Goal: Navigation & Orientation: Find specific page/section

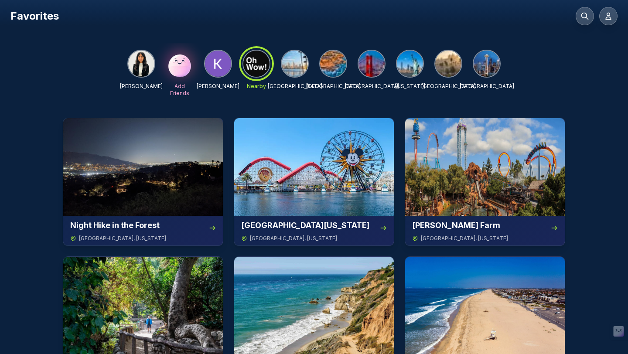
click at [297, 73] on img at bounding box center [295, 64] width 26 height 26
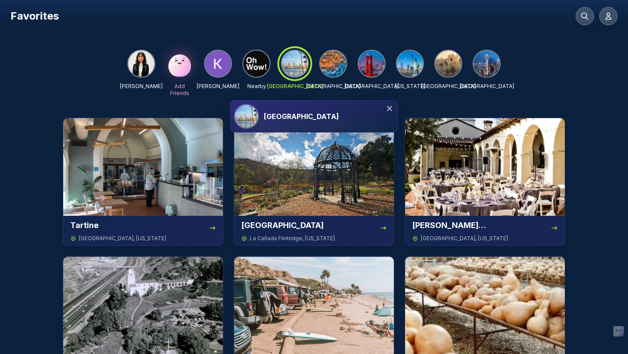
click at [388, 110] on icon at bounding box center [389, 108] width 5 height 5
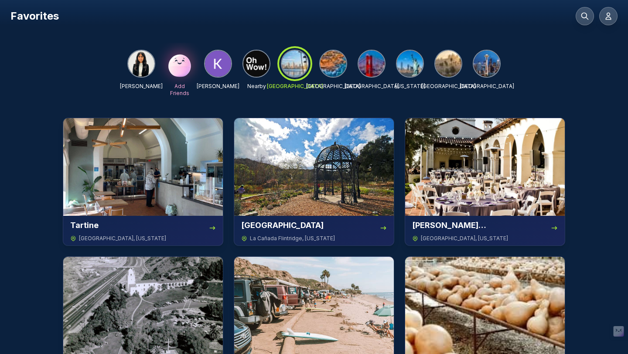
click at [255, 62] on img at bounding box center [256, 64] width 26 height 26
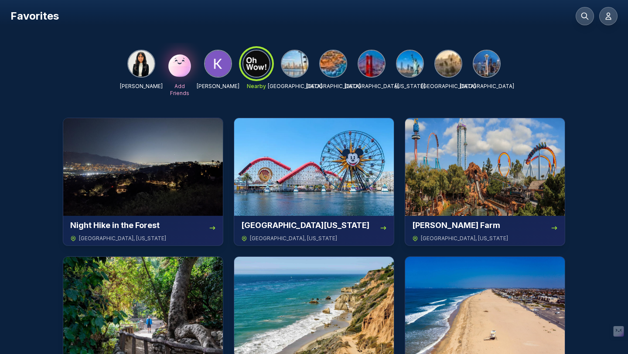
click at [341, 67] on img at bounding box center [333, 64] width 26 height 26
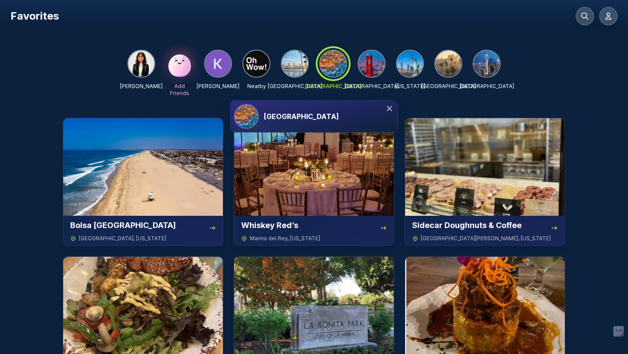
click at [386, 109] on icon at bounding box center [389, 108] width 9 height 9
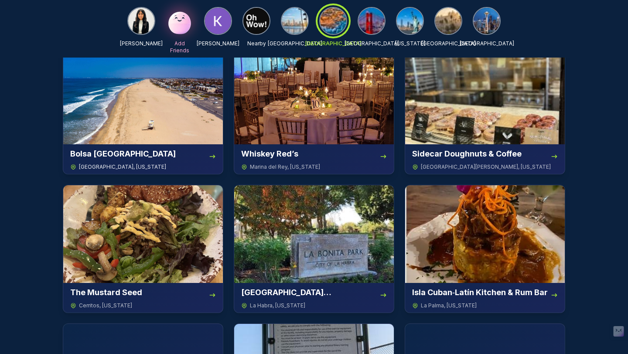
scroll to position [56, 0]
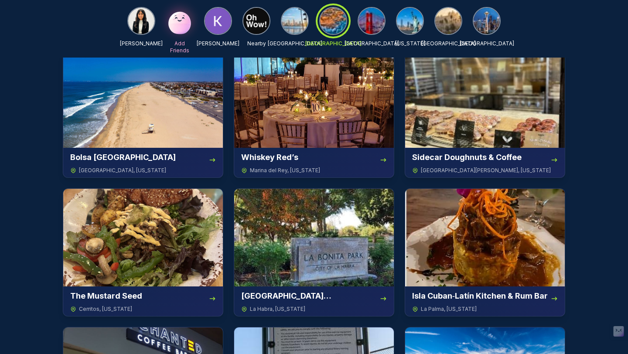
click at [379, 27] on img at bounding box center [371, 21] width 26 height 26
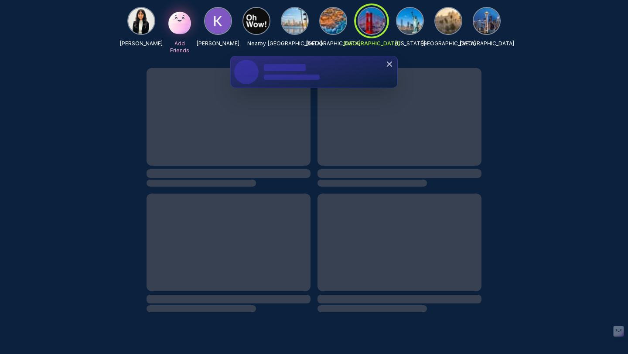
click at [291, 27] on img at bounding box center [295, 21] width 26 height 26
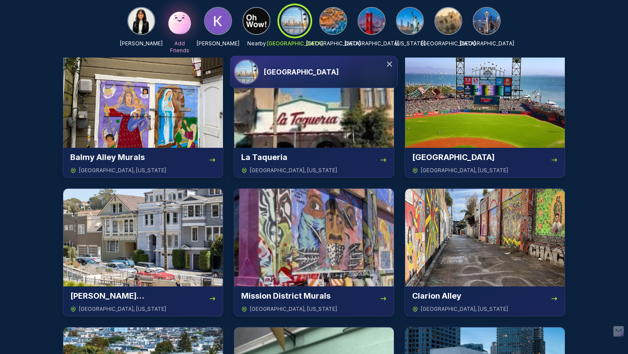
click at [388, 68] on div "[GEOGRAPHIC_DATA]" at bounding box center [329, 72] width 130 height 10
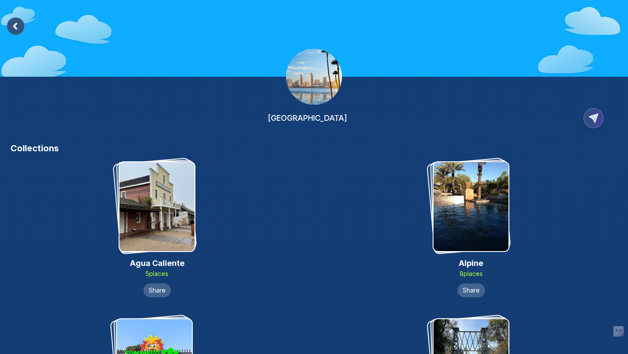
click at [15, 32] on rect at bounding box center [15, 25] width 17 height 17
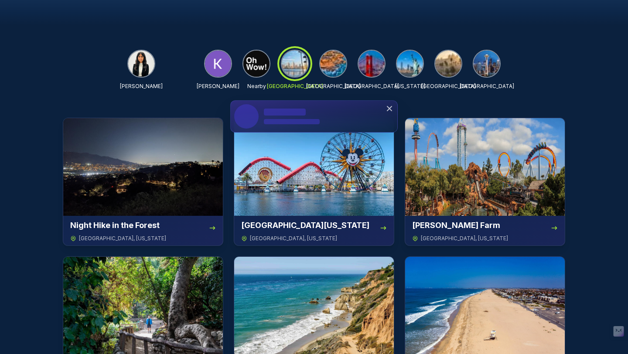
scroll to position [38, 0]
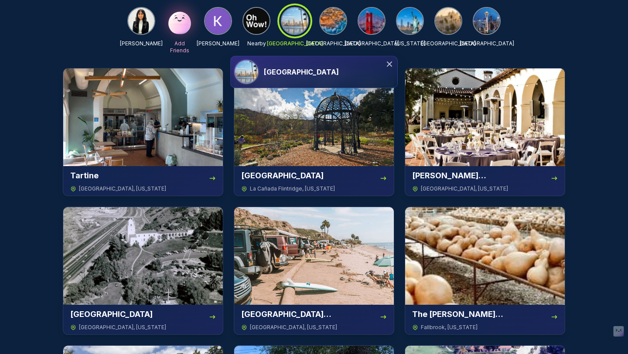
click at [323, 24] on img at bounding box center [333, 21] width 26 height 26
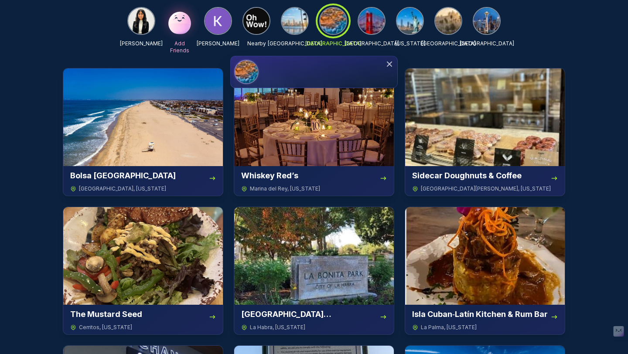
click at [297, 27] on img at bounding box center [295, 21] width 26 height 26
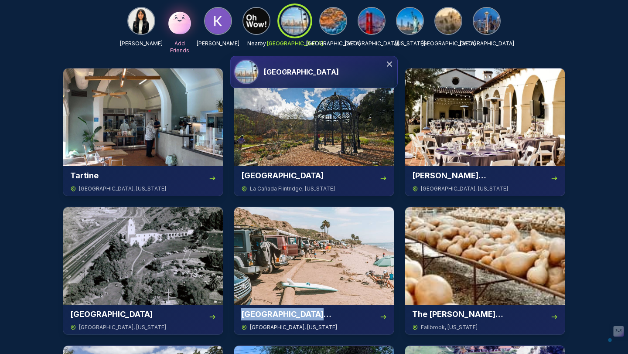
drag, startPoint x: 342, startPoint y: 317, endPoint x: 241, endPoint y: 316, distance: 101.6
click at [241, 316] on div "[GEOGRAPHIC_DATA][PERSON_NAME]" at bounding box center [314, 314] width 146 height 12
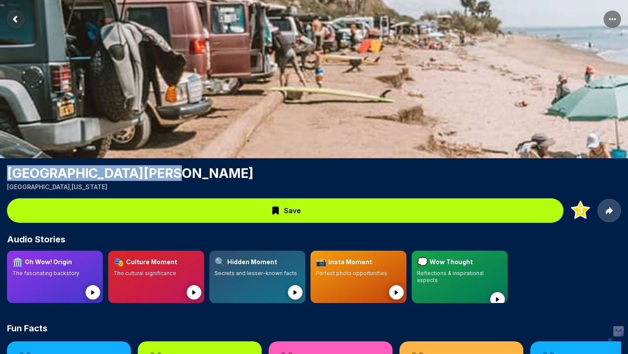
drag, startPoint x: 168, startPoint y: 176, endPoint x: 8, endPoint y: 180, distance: 159.6
click at [8, 180] on h1 "[GEOGRAPHIC_DATA][PERSON_NAME]" at bounding box center [314, 173] width 614 height 16
copy h1 "[GEOGRAPHIC_DATA][PERSON_NAME]"
click at [163, 140] on img at bounding box center [314, 79] width 628 height 158
click at [180, 180] on h1 "[GEOGRAPHIC_DATA][PERSON_NAME]" at bounding box center [314, 173] width 614 height 16
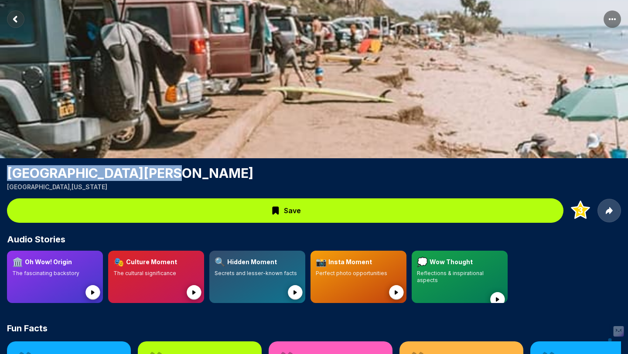
drag, startPoint x: 166, startPoint y: 176, endPoint x: 0, endPoint y: 179, distance: 166.2
click at [0, 179] on div "San Onofre State Beach San Clemente , California" at bounding box center [314, 178] width 628 height 26
drag, startPoint x: 5, startPoint y: 176, endPoint x: 180, endPoint y: 172, distance: 175.3
click at [180, 173] on div "San Onofre State Beach San Clemente , California" at bounding box center [314, 178] width 628 height 26
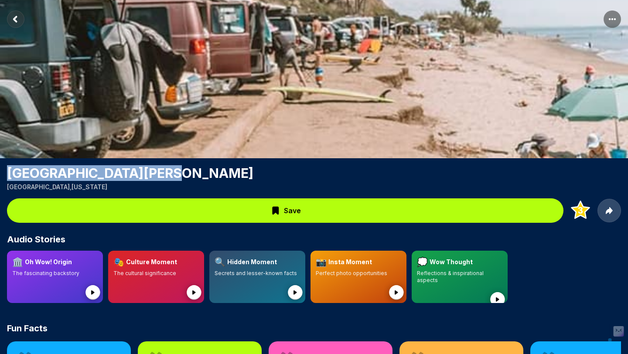
click at [180, 172] on h1 "[GEOGRAPHIC_DATA][PERSON_NAME]" at bounding box center [314, 173] width 614 height 16
drag, startPoint x: 157, startPoint y: 170, endPoint x: 9, endPoint y: 170, distance: 147.8
click at [9, 170] on h1 "[GEOGRAPHIC_DATA][PERSON_NAME]" at bounding box center [314, 173] width 614 height 16
drag, startPoint x: 9, startPoint y: 170, endPoint x: 139, endPoint y: 172, distance: 129.5
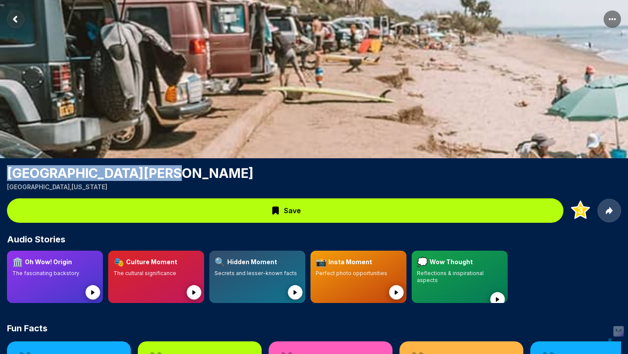
click at [139, 172] on h1 "[GEOGRAPHIC_DATA][PERSON_NAME]" at bounding box center [314, 173] width 614 height 16
drag, startPoint x: 160, startPoint y: 172, endPoint x: 5, endPoint y: 179, distance: 155.4
click at [5, 179] on div "San Onofre State Beach San Clemente , California" at bounding box center [314, 178] width 628 height 26
click at [19, 14] on rect "Return to previous page" at bounding box center [15, 18] width 17 height 17
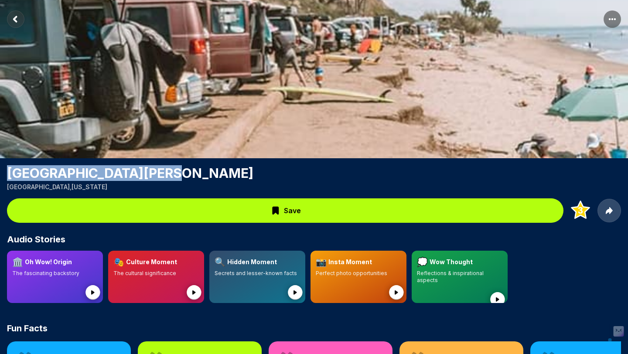
scroll to position [38, 0]
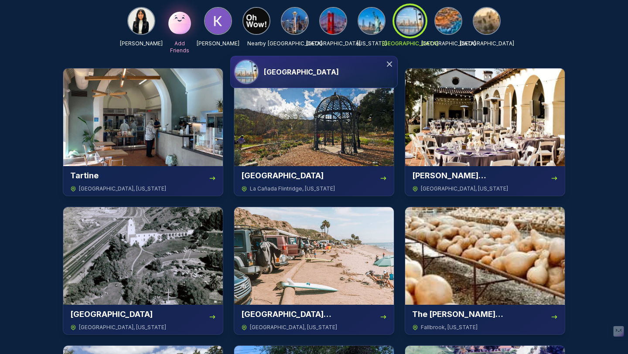
click at [389, 65] on icon at bounding box center [389, 64] width 9 height 9
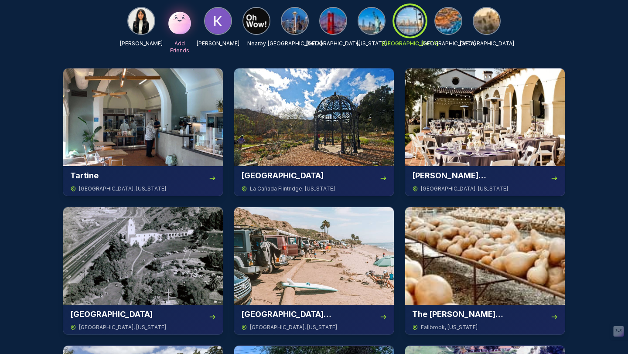
click at [282, 51] on div "[GEOGRAPHIC_DATA]" at bounding box center [295, 30] width 28 height 47
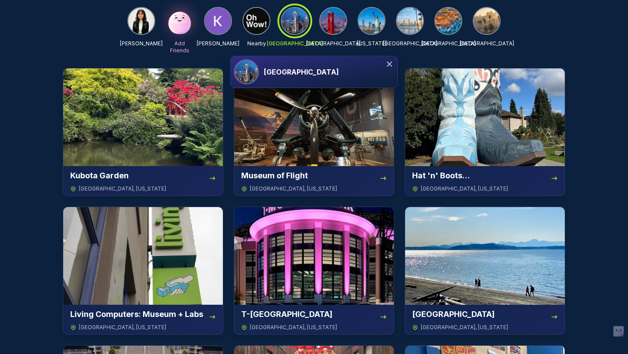
click at [384, 65] on div "[GEOGRAPHIC_DATA]" at bounding box center [314, 71] width 167 height 31
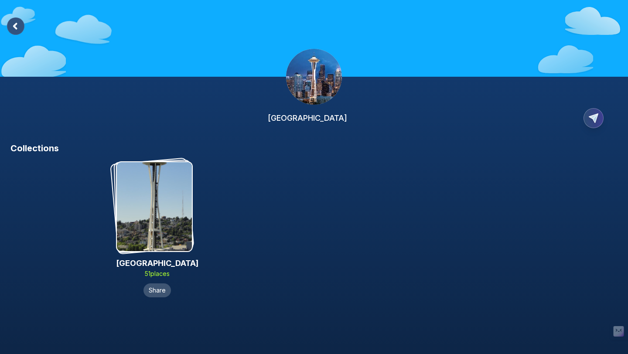
click at [17, 25] on rect at bounding box center [15, 25] width 17 height 17
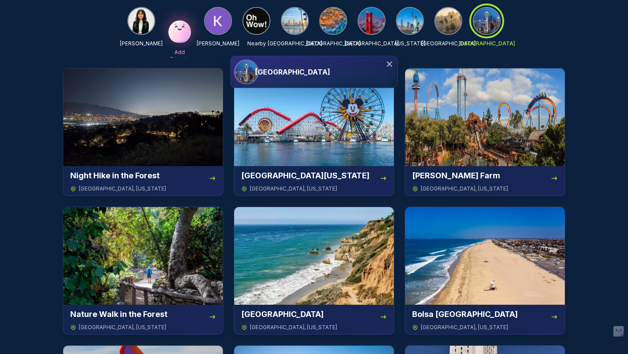
click at [393, 61] on icon at bounding box center [389, 64] width 9 height 9
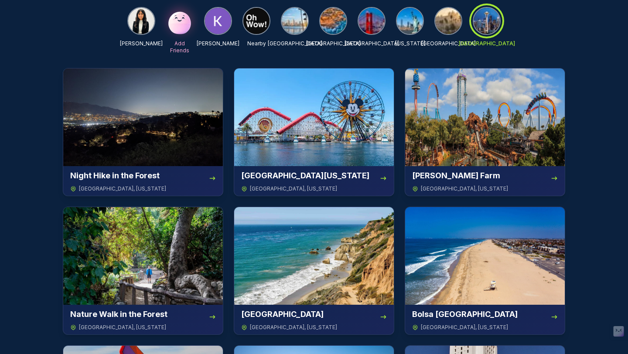
click at [302, 19] on img at bounding box center [295, 21] width 26 height 26
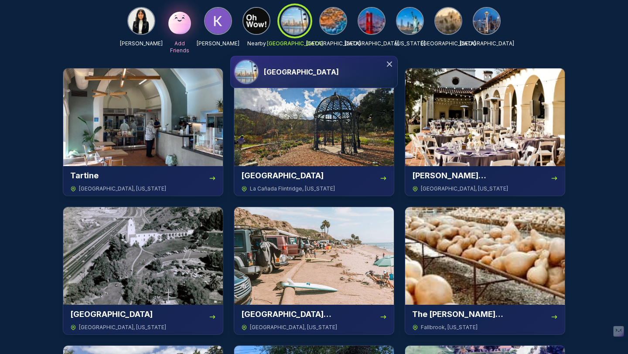
click at [390, 65] on icon at bounding box center [389, 64] width 9 height 9
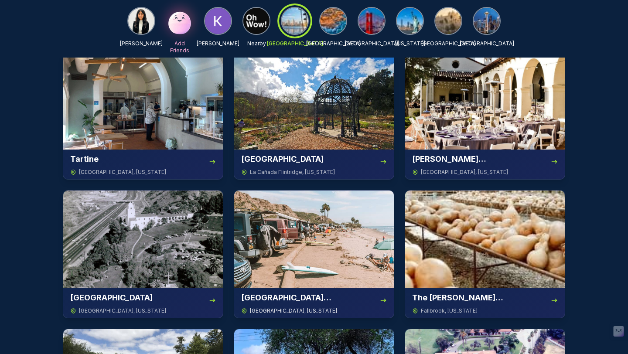
scroll to position [54, 0]
click at [278, 234] on img at bounding box center [314, 240] width 160 height 98
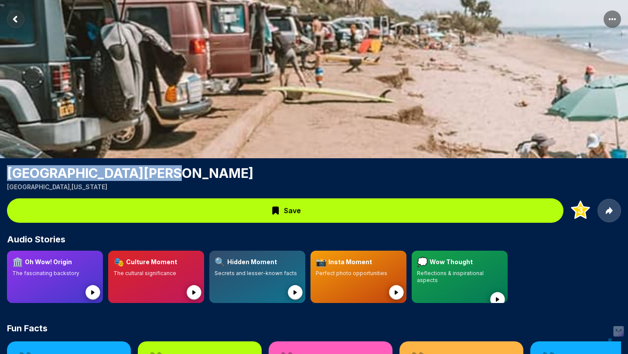
drag, startPoint x: 164, startPoint y: 177, endPoint x: 8, endPoint y: 170, distance: 156.2
click at [8, 170] on h1 "[GEOGRAPHIC_DATA][PERSON_NAME]" at bounding box center [314, 173] width 614 height 16
drag, startPoint x: 8, startPoint y: 170, endPoint x: 138, endPoint y: 171, distance: 130.4
click at [139, 171] on h1 "[GEOGRAPHIC_DATA][PERSON_NAME]" at bounding box center [314, 173] width 614 height 16
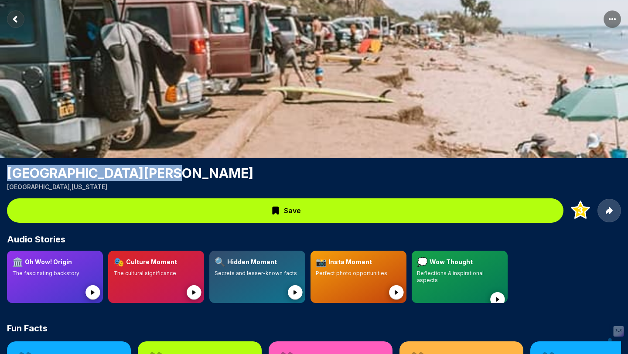
click at [89, 164] on div "San Onofre State Beach was added to San Clemente View San Onofre State Beach Sa…" at bounding box center [314, 316] width 628 height 632
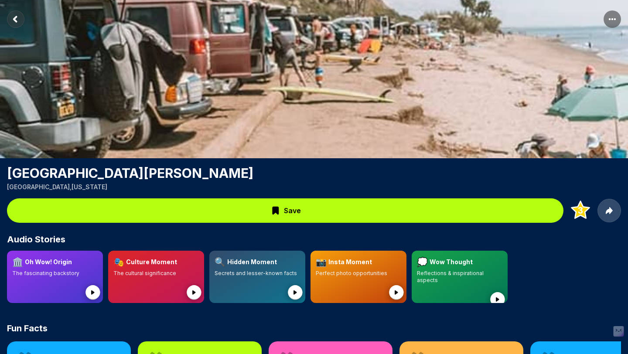
click at [14, 22] on rect "Return to previous page" at bounding box center [15, 18] width 17 height 17
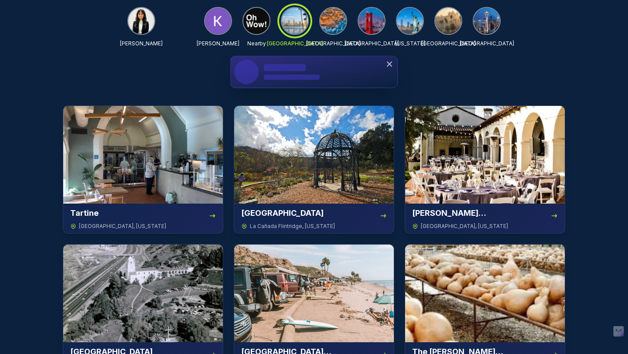
scroll to position [38, 0]
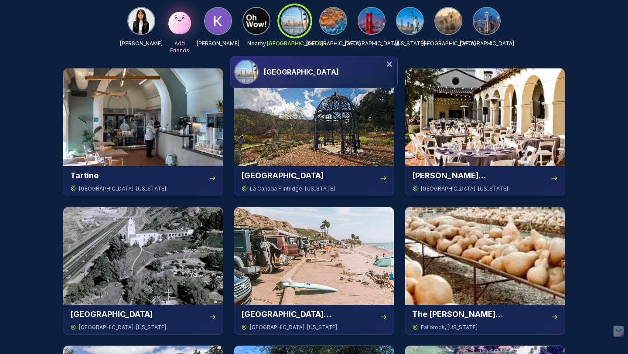
click at [389, 64] on icon at bounding box center [389, 63] width 5 height 5
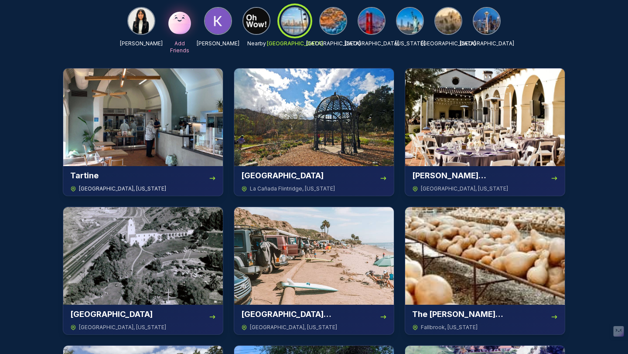
click at [191, 151] on img at bounding box center [143, 117] width 160 height 98
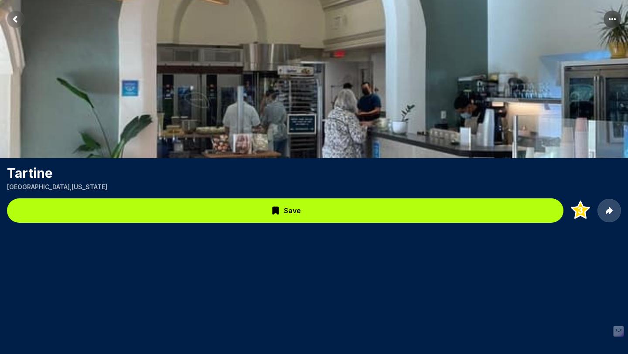
click at [35, 172] on h1 "Tartine" at bounding box center [314, 173] width 614 height 16
click at [114, 171] on h1 "Tartine" at bounding box center [314, 173] width 614 height 16
click at [38, 178] on h1 "Tartine" at bounding box center [314, 173] width 614 height 16
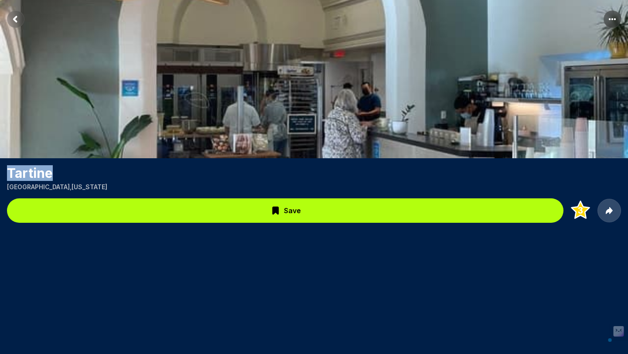
copy h1 "Tartine"
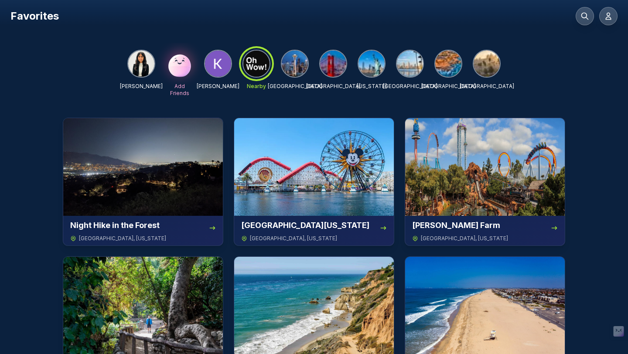
click at [410, 65] on img at bounding box center [410, 64] width 26 height 26
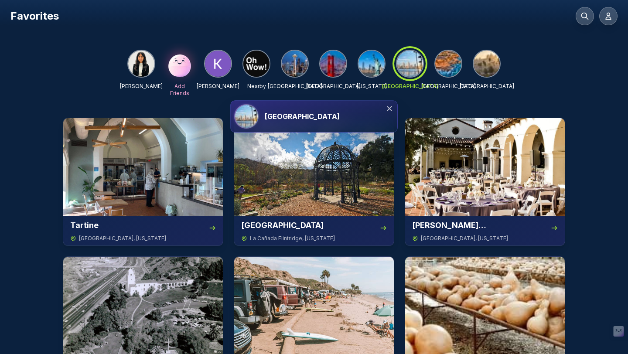
click at [344, 111] on div "[GEOGRAPHIC_DATA]" at bounding box center [330, 116] width 130 height 10
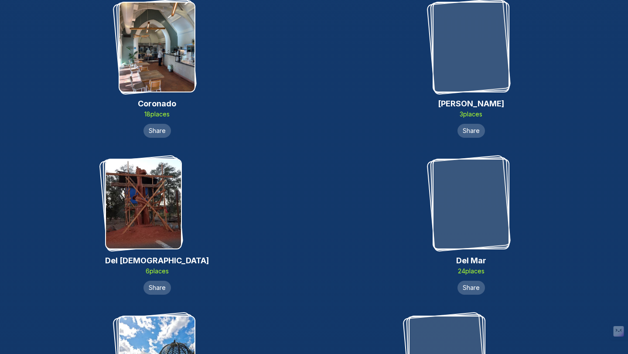
scroll to position [1684, 0]
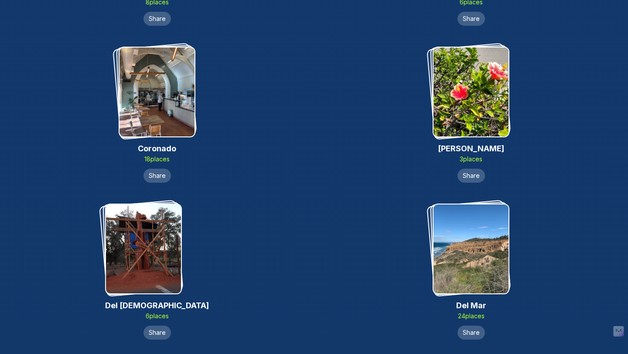
click at [159, 106] on img at bounding box center [156, 92] width 75 height 89
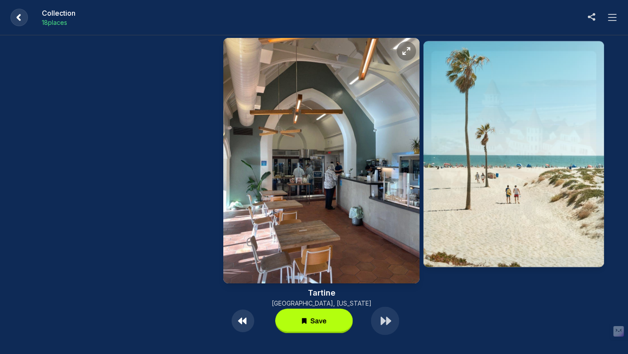
click at [383, 321] on icon at bounding box center [383, 321] width 5 height 8
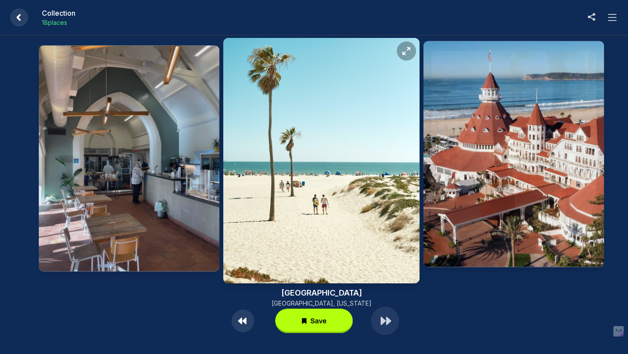
click at [384, 321] on icon at bounding box center [383, 321] width 5 height 8
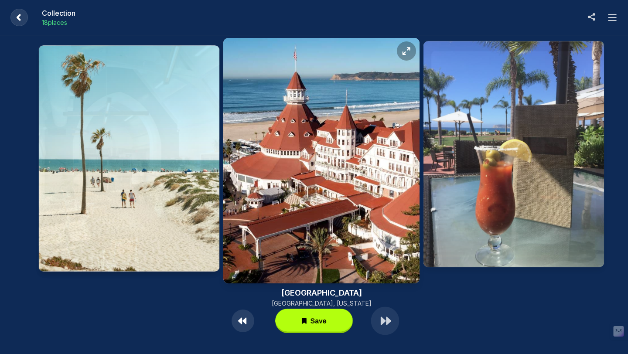
click at [384, 320] on icon at bounding box center [383, 321] width 5 height 8
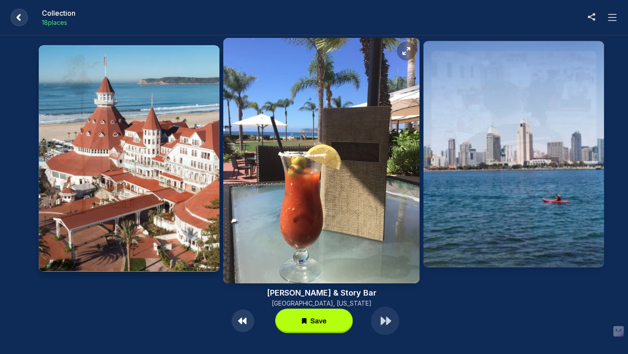
click at [385, 320] on circle at bounding box center [385, 321] width 28 height 28
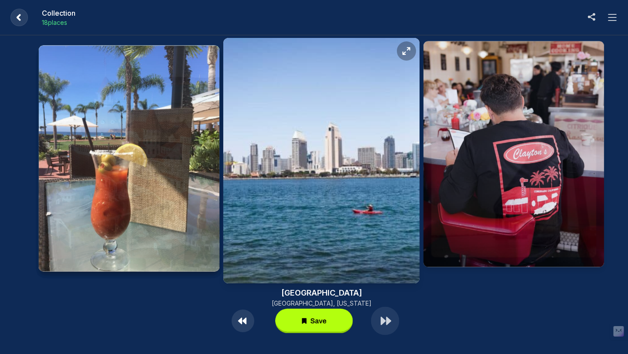
click at [385, 320] on circle at bounding box center [385, 321] width 28 height 28
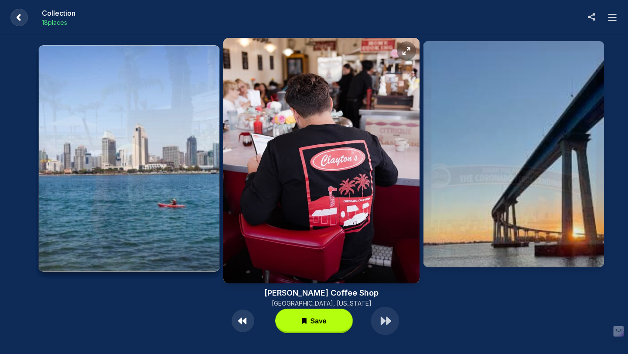
click at [385, 320] on circle at bounding box center [385, 321] width 28 height 28
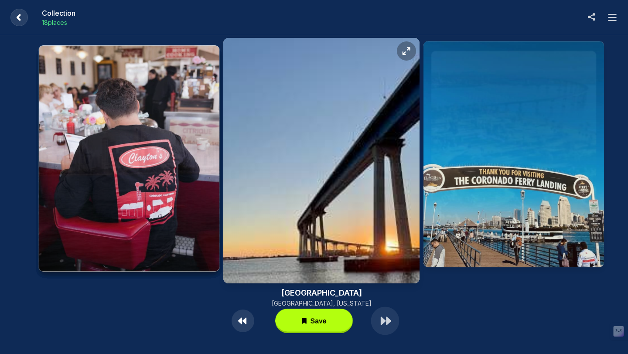
click at [385, 320] on circle at bounding box center [385, 321] width 28 height 28
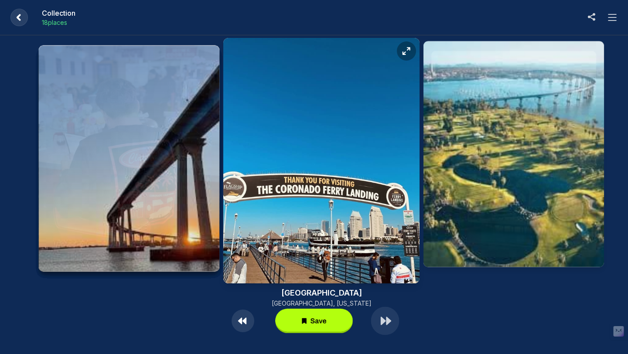
click at [386, 320] on icon at bounding box center [388, 321] width 5 height 8
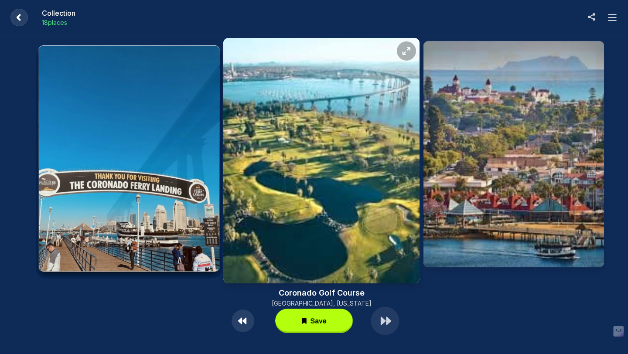
click at [386, 320] on icon at bounding box center [388, 321] width 5 height 8
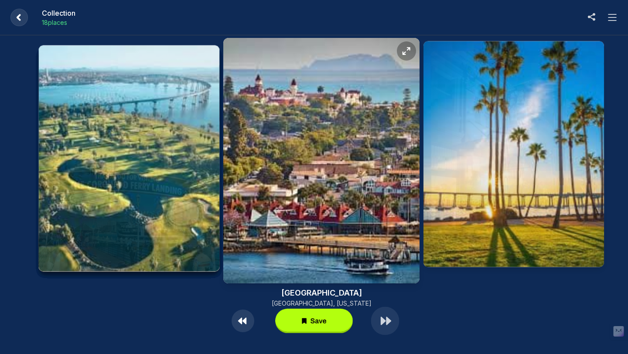
click at [386, 320] on icon at bounding box center [388, 321] width 5 height 8
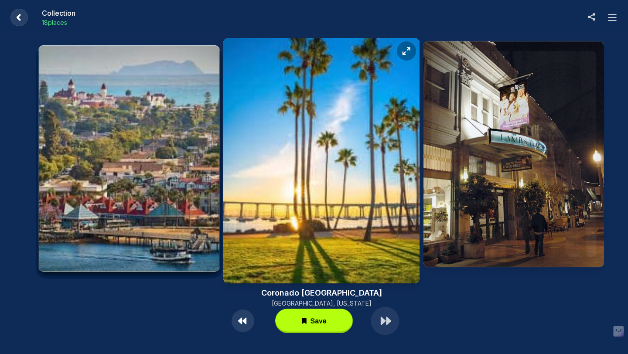
click at [387, 320] on icon at bounding box center [388, 321] width 5 height 8
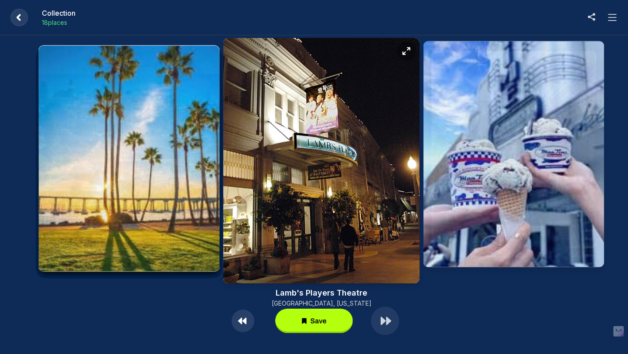
click at [388, 320] on icon at bounding box center [388, 321] width 5 height 8
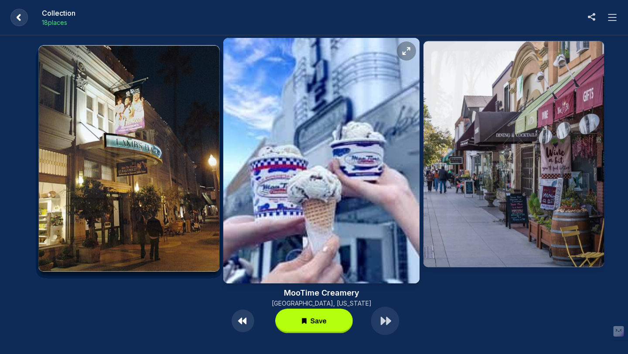
click at [388, 320] on icon at bounding box center [388, 321] width 5 height 8
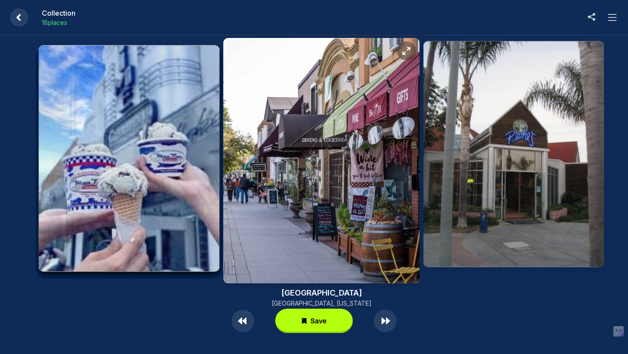
click at [25, 9] on icon at bounding box center [18, 17] width 17 height 17
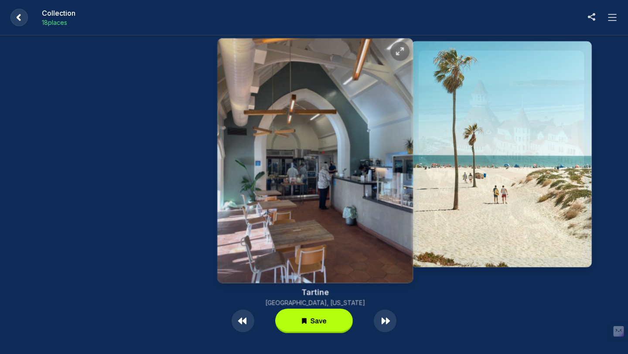
scroll to position [1684, 0]
